Goal: Information Seeking & Learning: Find specific fact

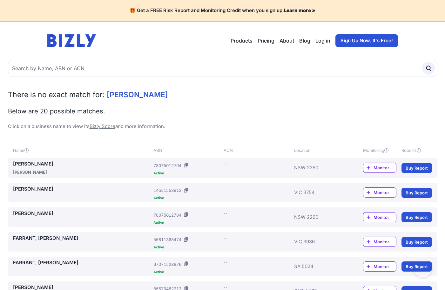
click at [118, 70] on input "text" at bounding box center [223, 68] width 430 height 17
type input "[PERSON_NAME]"
click at [422, 62] on button "submit" at bounding box center [428, 68] width 13 height 13
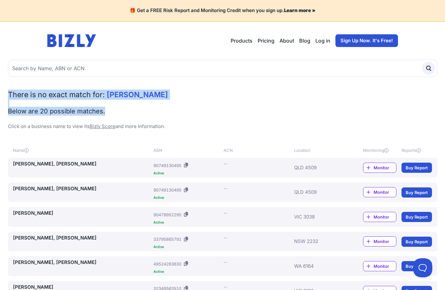
drag, startPoint x: 3, startPoint y: 89, endPoint x: 157, endPoint y: 115, distance: 155.9
copy div "There is no exact match for: nakita taylor Below are 20 possible matches."
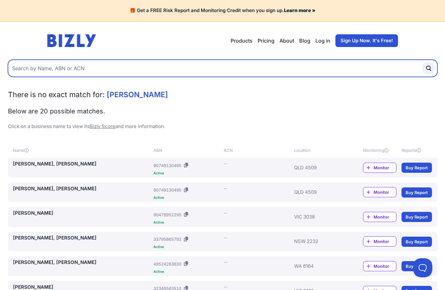
click at [84, 66] on input "text" at bounding box center [223, 68] width 430 height 17
type input "kirsten Witney"
click at [422, 62] on button "submit" at bounding box center [428, 68] width 13 height 13
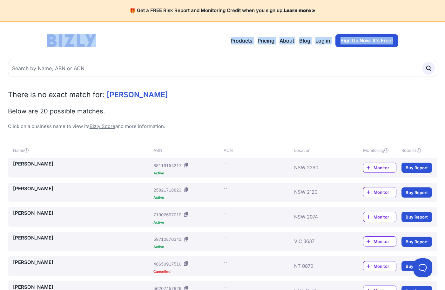
drag, startPoint x: 48, startPoint y: 34, endPoint x: 118, endPoint y: 64, distance: 76.6
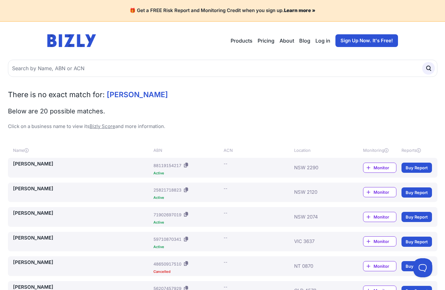
click at [208, 105] on div "There is no exact match for: kirsten Witney Below are 20 possible matches. Clic…" at bounding box center [223, 110] width 430 height 41
drag, startPoint x: 40, startPoint y: 32, endPoint x: 118, endPoint y: 56, distance: 81.7
click at [117, 55] on header "Open main menu Products Bizly Scores Bizly Reports Bizly Monitoring Pricing Abo…" at bounding box center [223, 41] width 366 height 38
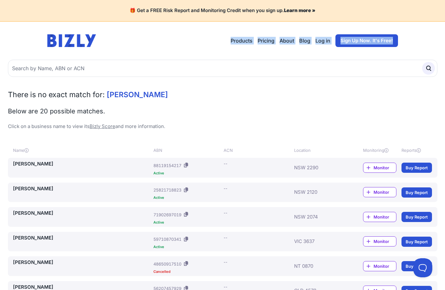
drag, startPoint x: 231, startPoint y: 36, endPoint x: 412, endPoint y: 51, distance: 181.7
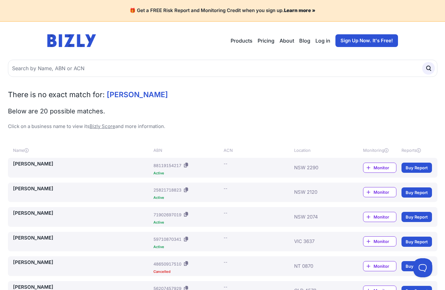
click at [132, 92] on span "kirsten Witney" at bounding box center [137, 94] width 61 height 9
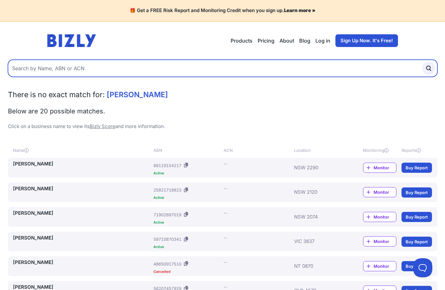
click at [52, 64] on input "text" at bounding box center [223, 68] width 430 height 17
type input "kirsten Grace Witney"
click at [422, 62] on button "submit" at bounding box center [428, 68] width 13 height 13
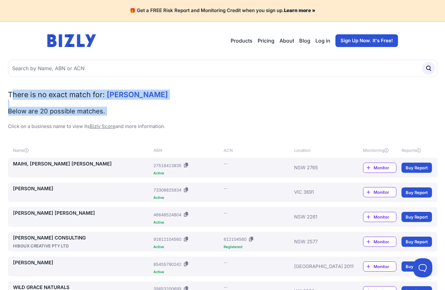
drag, startPoint x: 11, startPoint y: 90, endPoint x: 160, endPoint y: 118, distance: 151.4
click at [160, 118] on div "There is no exact match for: kirsten Grace Witney Below are 20 possible matches…" at bounding box center [223, 110] width 430 height 41
drag, startPoint x: 160, startPoint y: 118, endPoint x: 105, endPoint y: 104, distance: 56.7
click at [107, 104] on div "There is no exact match for: kirsten Grace Witney Below are 20 possible matches…" at bounding box center [223, 110] width 430 height 41
click at [13, 90] on h2 "There is no exact match for: kirsten Grace Witney" at bounding box center [223, 95] width 430 height 10
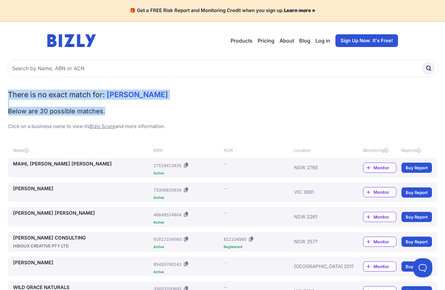
drag, startPoint x: 21, startPoint y: 94, endPoint x: 137, endPoint y: 110, distance: 117.2
copy div "There is no exact match for: kirsten Grace Witney Below are 20 possible matches."
